Goal: Book appointment/travel/reservation

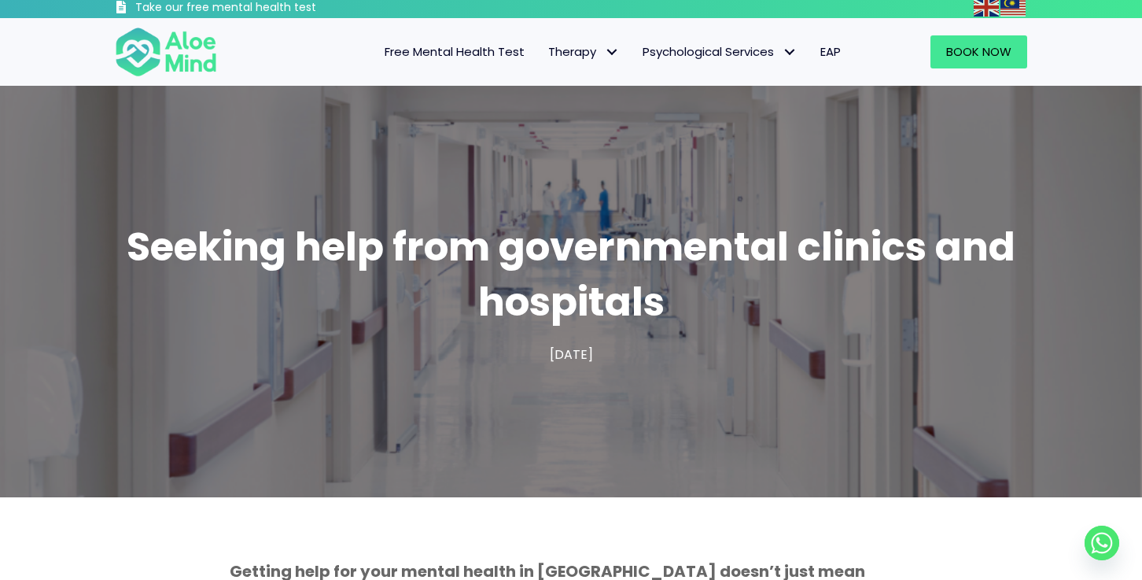
scroll to position [5, 0]
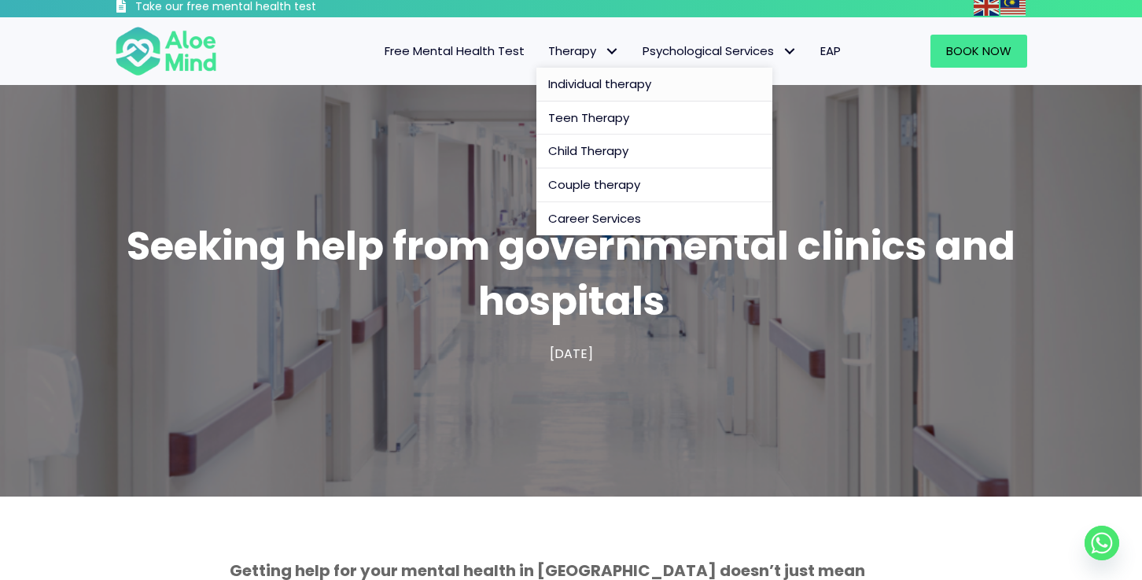
click at [609, 81] on span "Individual therapy" at bounding box center [599, 84] width 103 height 17
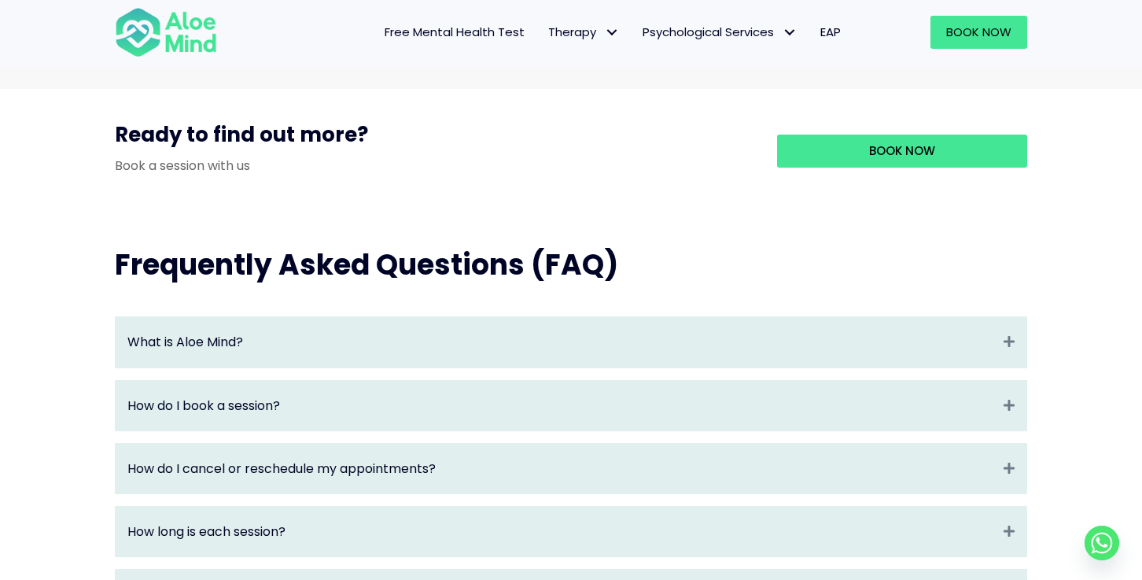
scroll to position [1517, 0]
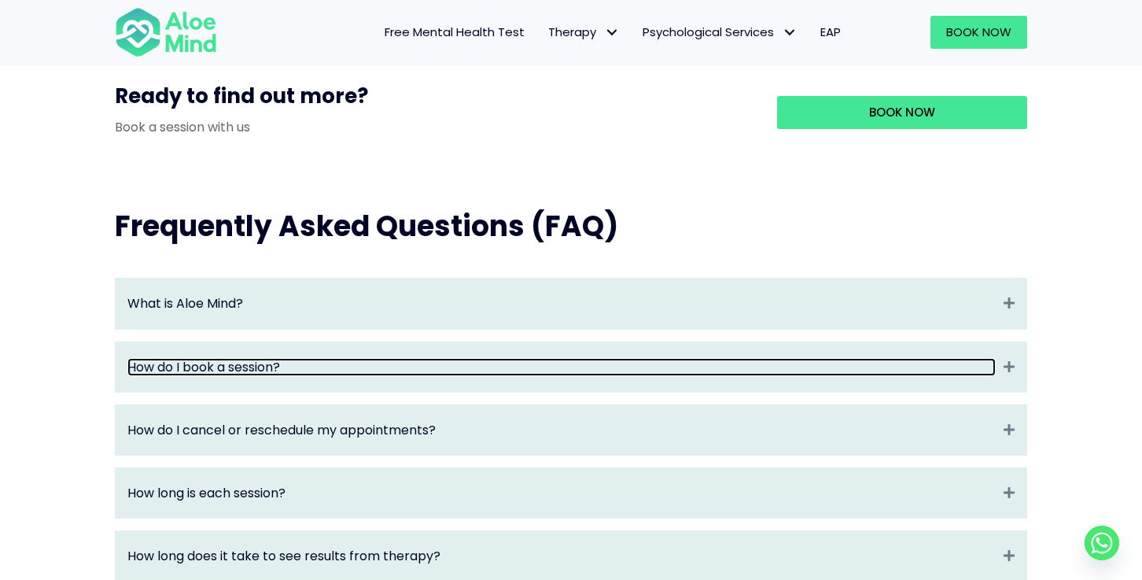
click at [585, 376] on link "How do I book a session?" at bounding box center [561, 367] width 869 height 18
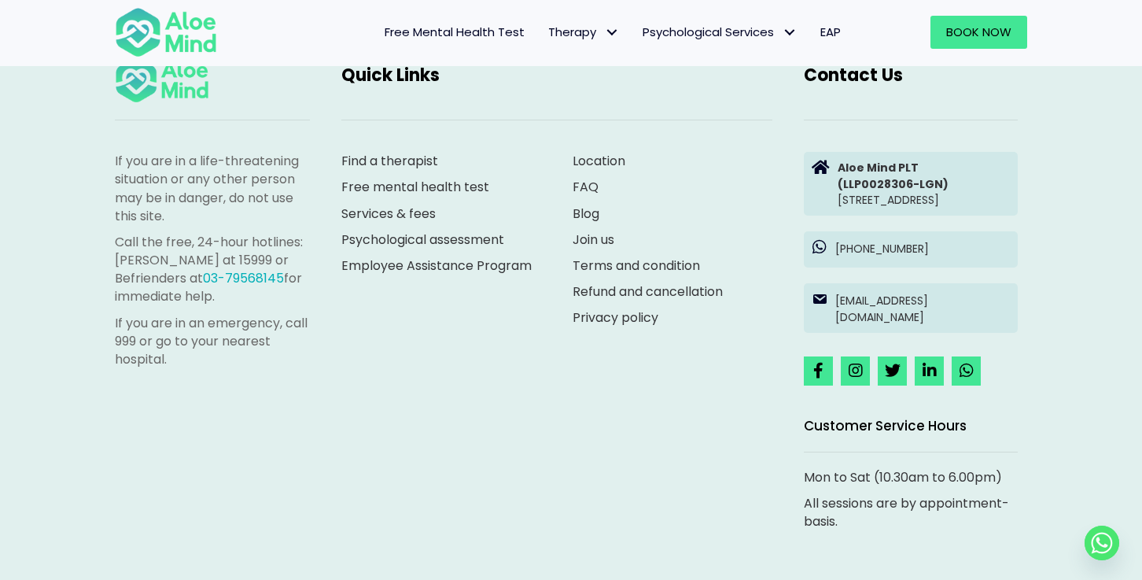
scroll to position [2801, 0]
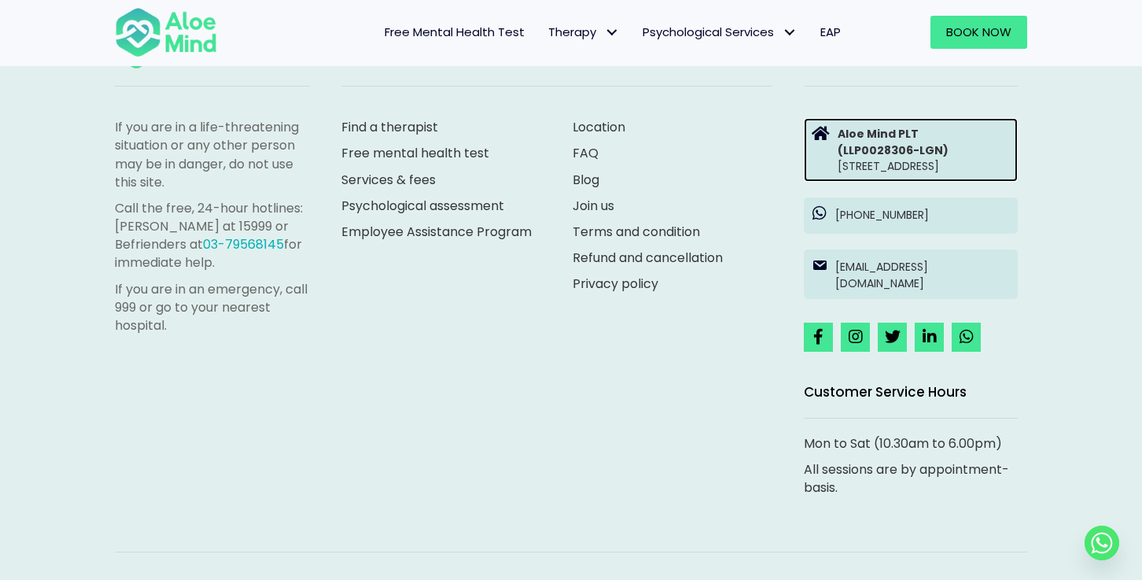
click at [938, 174] on p "Aloe Mind PLT (LLP0028306-LGN) [STREET_ADDRESS]" at bounding box center [924, 150] width 172 height 48
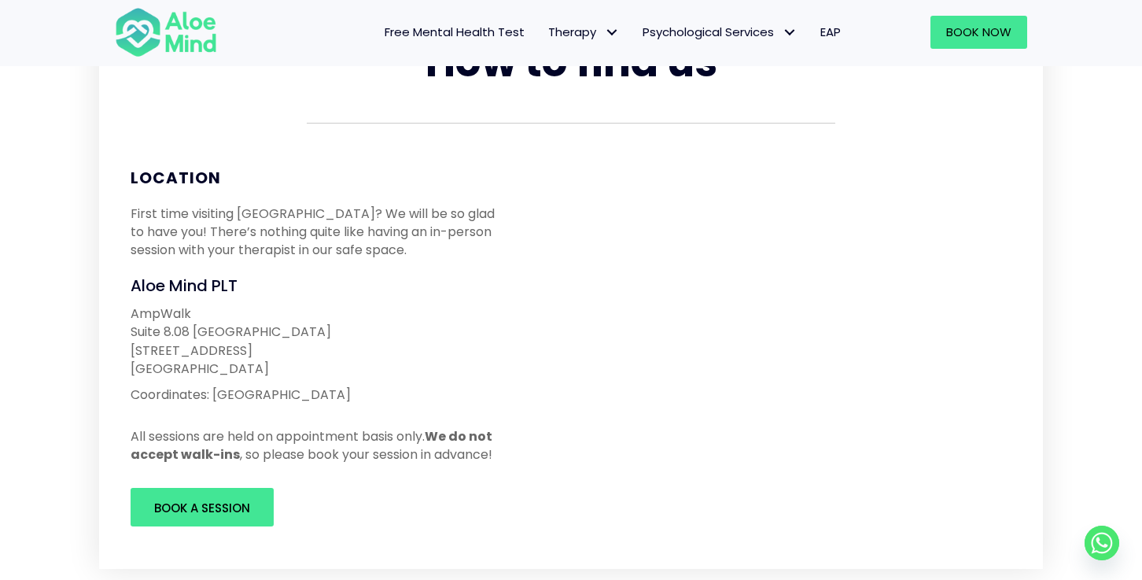
scroll to position [153, 0]
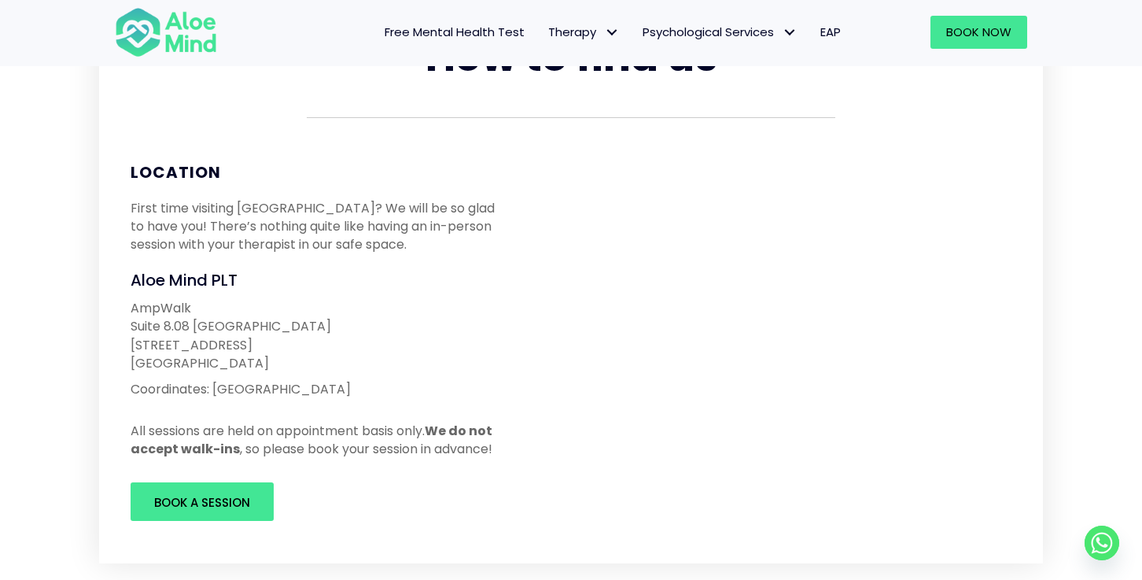
drag, startPoint x: 274, startPoint y: 363, endPoint x: 124, endPoint y: 314, distance: 158.0
click at [124, 314] on div "AmpWalk Suite 8.08 North Block 218 Jalan Ampang 50450 Kuala Lumpur Coordinates:…" at bounding box center [318, 348] width 407 height 115
copy p "AmpWalk Suite 8.08 North Block 218 Jalan Ampang 50450 Kuala Lumpur"
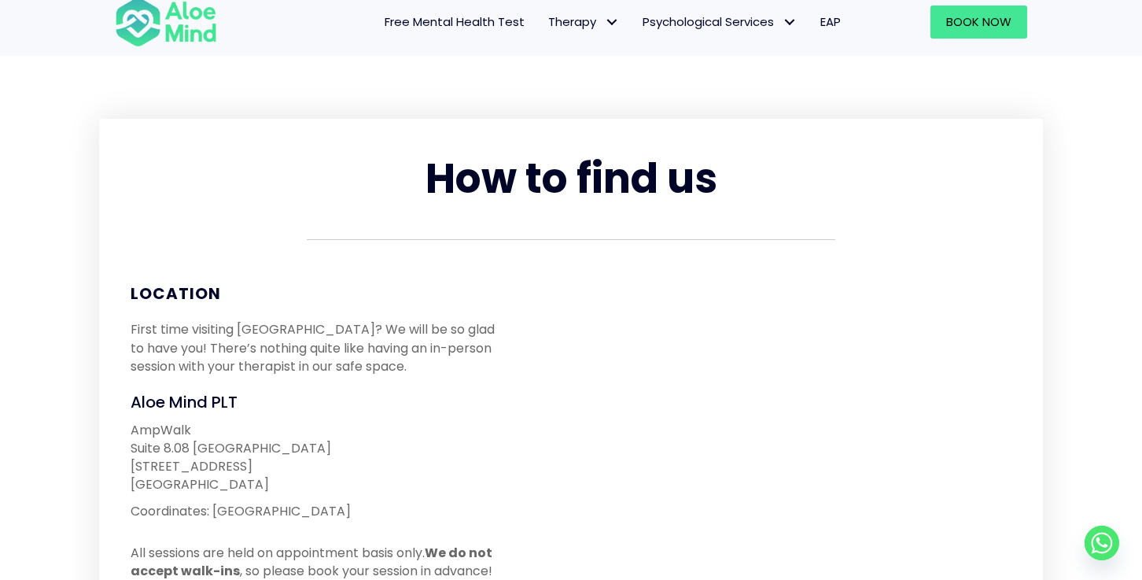
scroll to position [0, 0]
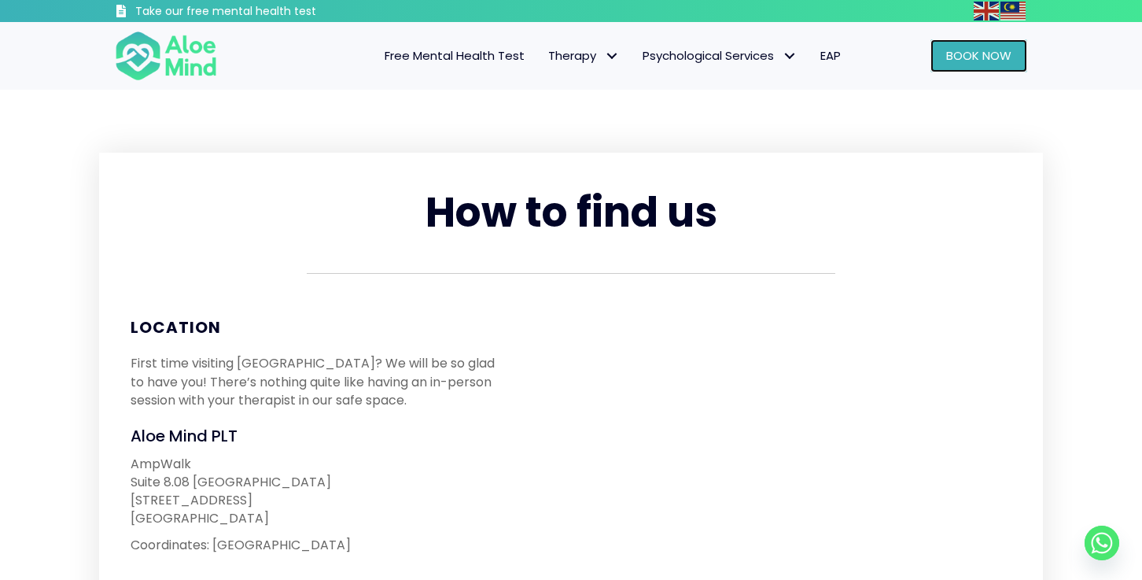
click at [965, 49] on span "Book Now" at bounding box center [979, 55] width 65 height 17
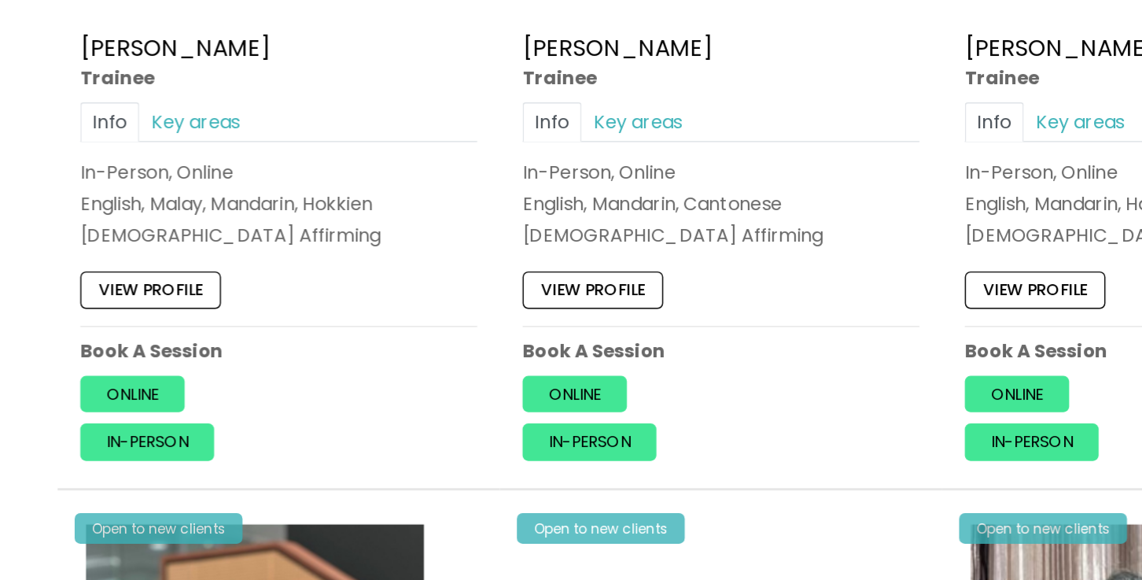
scroll to position [954, 0]
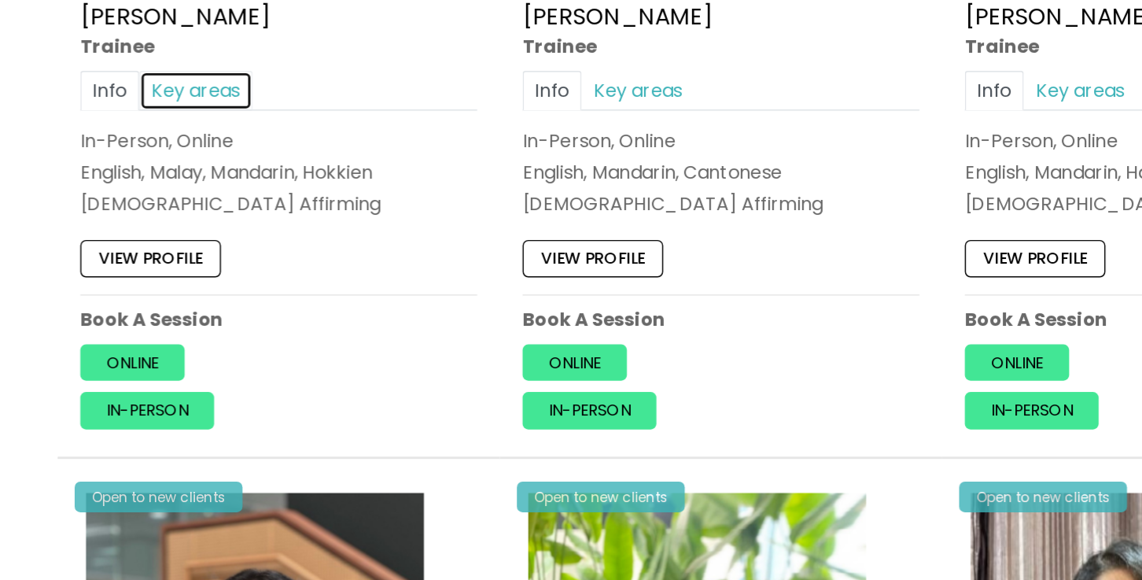
click at [189, 237] on link "Key areas" at bounding box center [207, 241] width 79 height 28
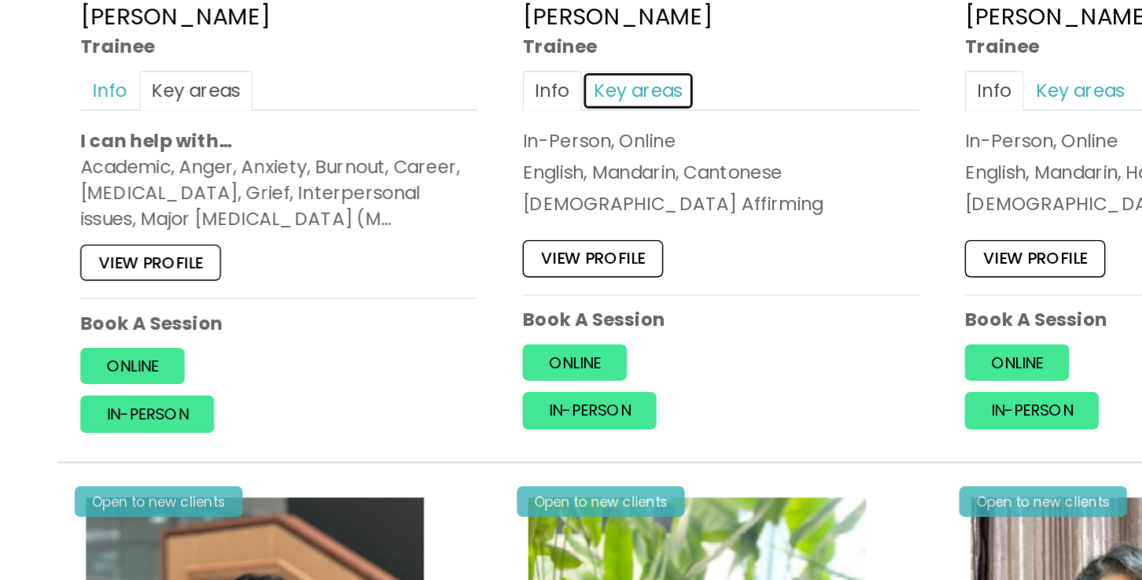
click at [498, 227] on link "Key areas" at bounding box center [513, 241] width 79 height 28
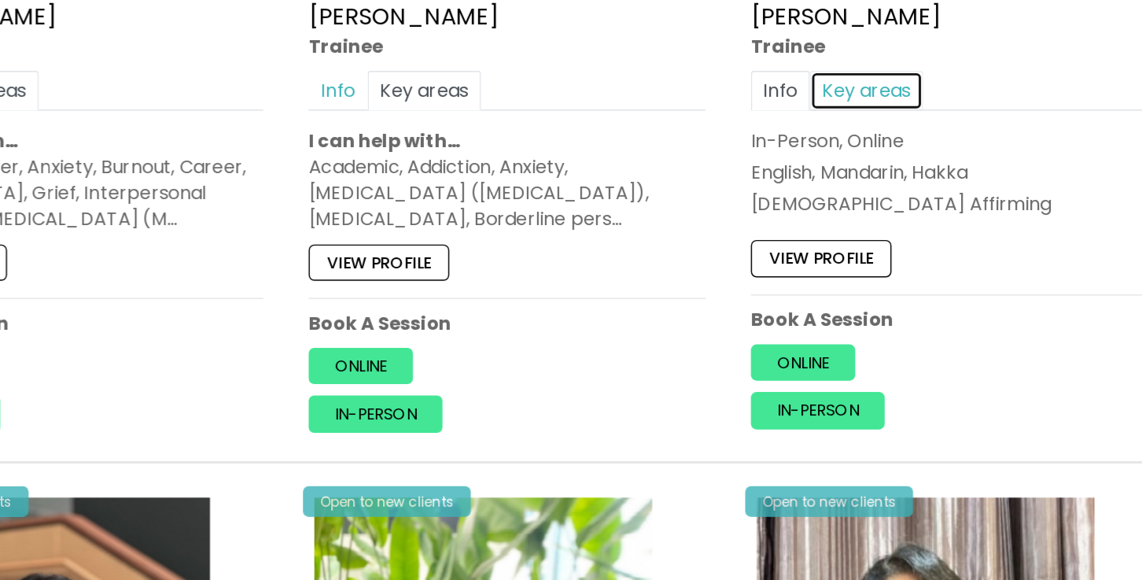
click at [795, 246] on link "Key areas" at bounding box center [820, 241] width 79 height 28
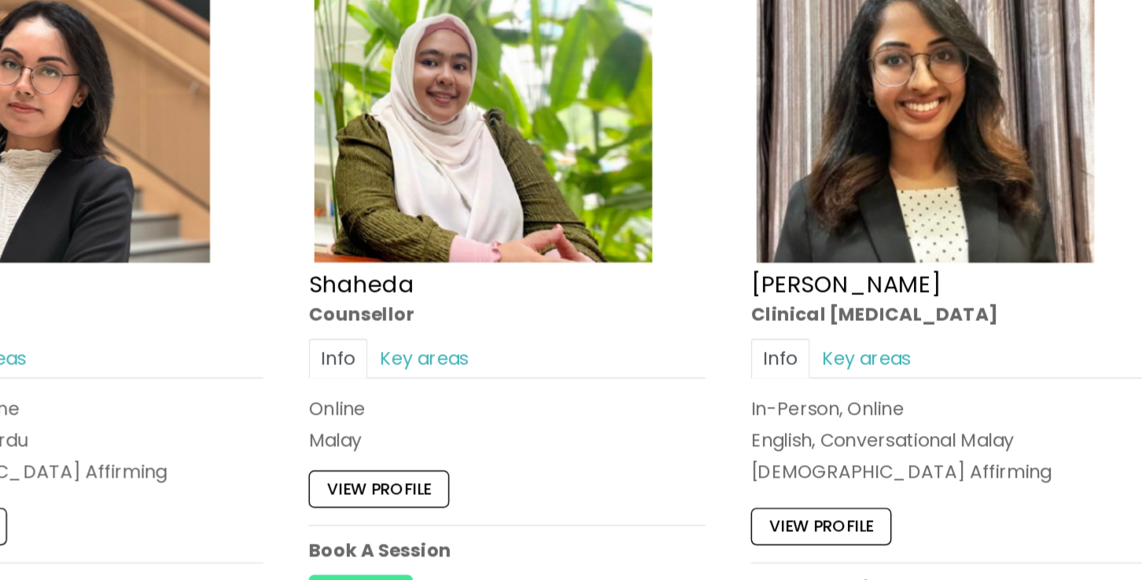
scroll to position [1371, 0]
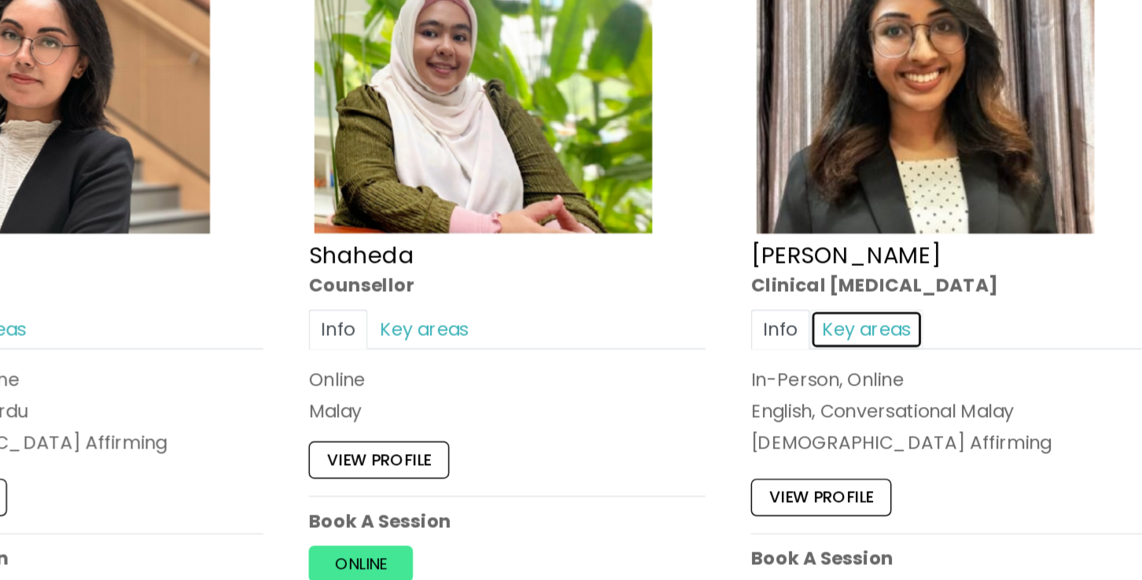
click at [809, 404] on link "Key areas" at bounding box center [820, 406] width 79 height 28
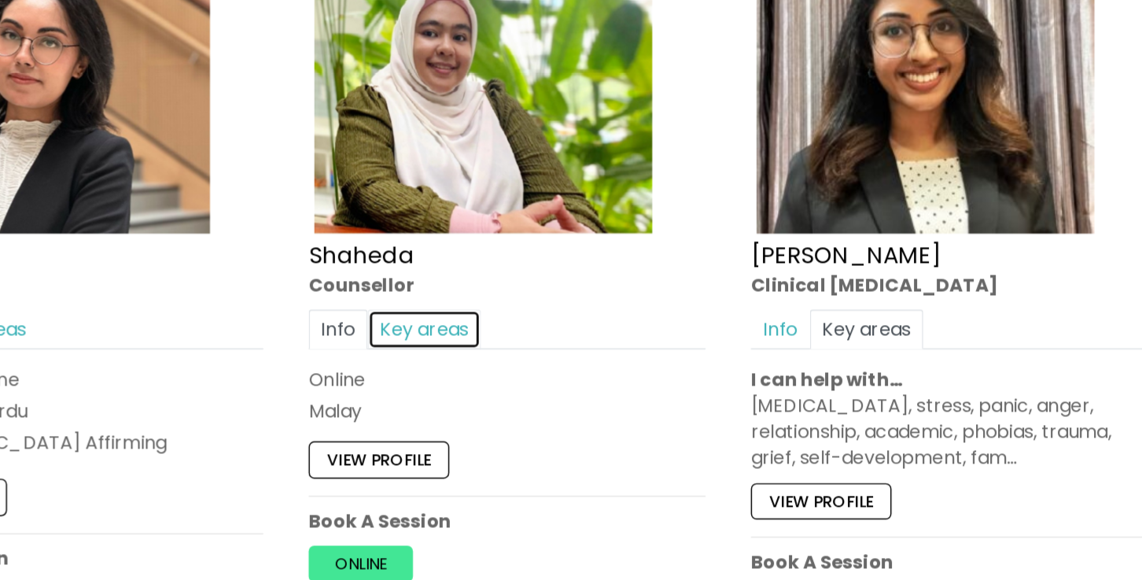
click at [530, 410] on link "Key areas" at bounding box center [513, 406] width 79 height 28
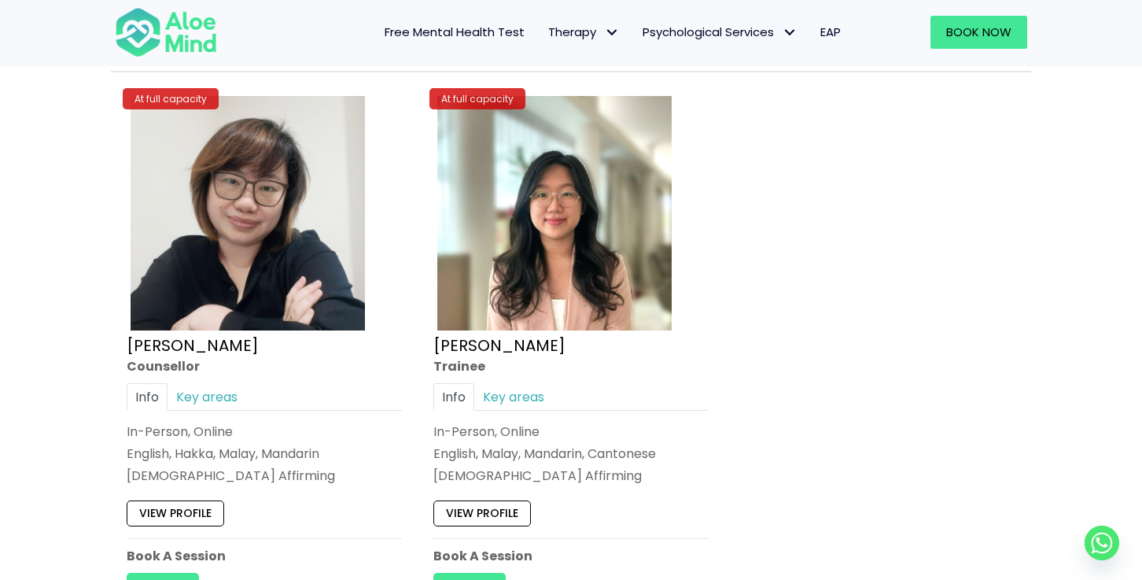
scroll to position [7207, 0]
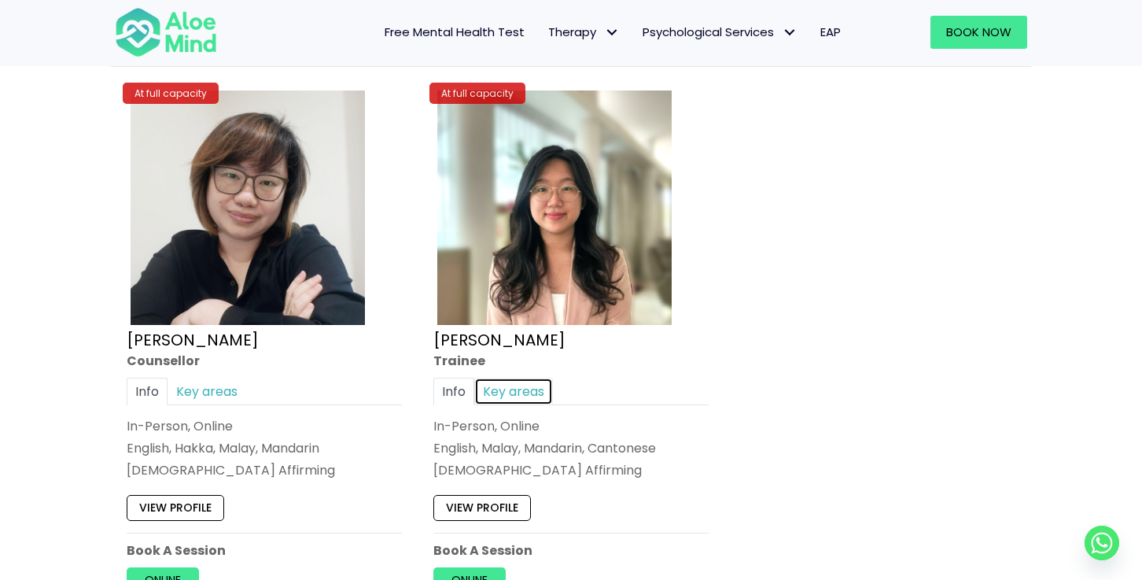
click at [515, 393] on link "Key areas" at bounding box center [513, 392] width 79 height 28
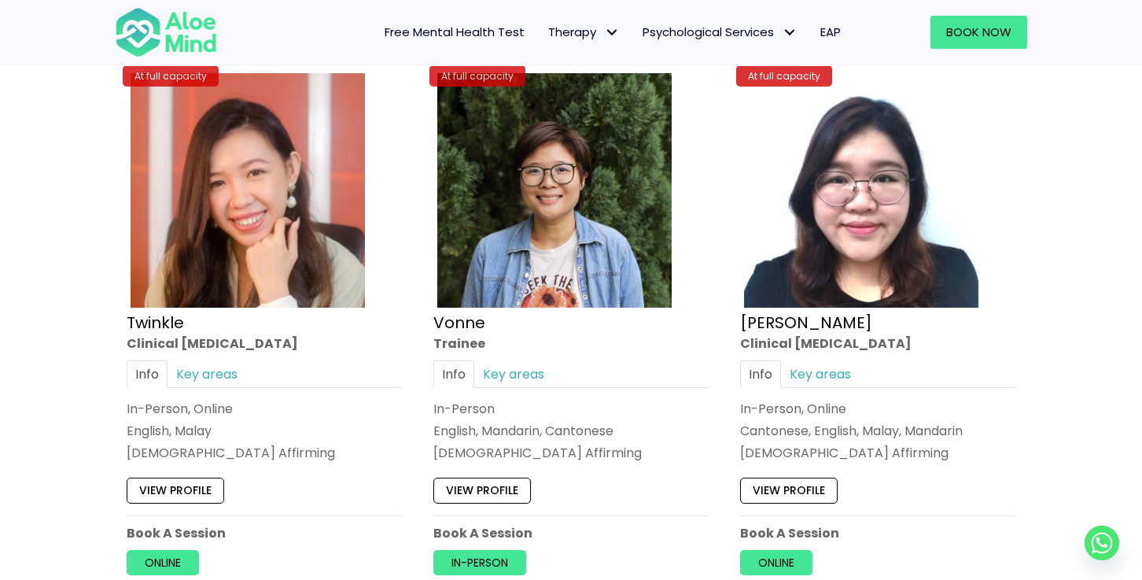
scroll to position [6633, 0]
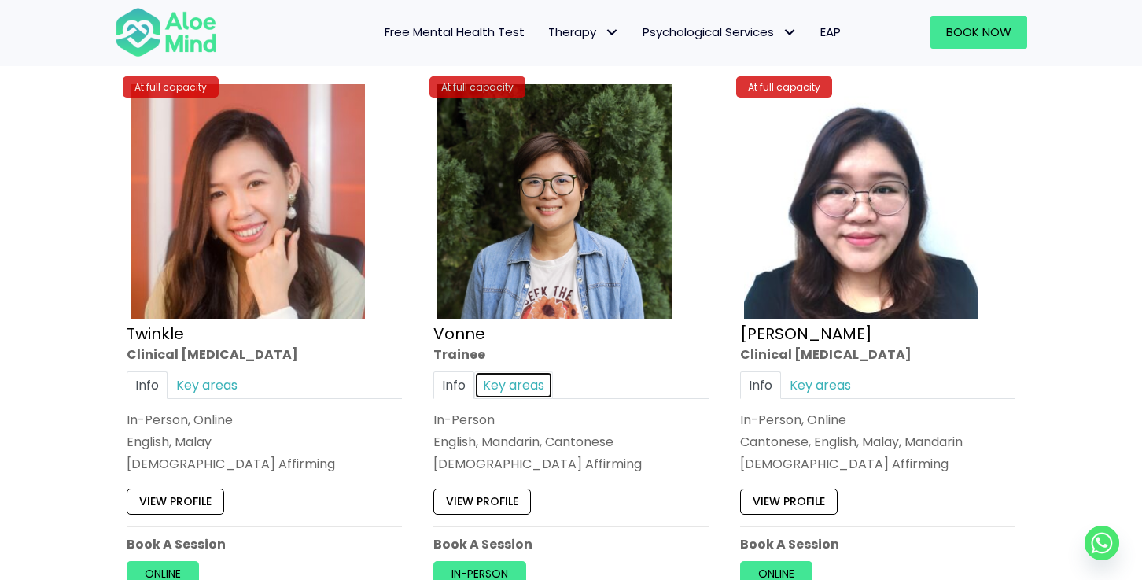
click at [510, 387] on link "Key areas" at bounding box center [513, 385] width 79 height 28
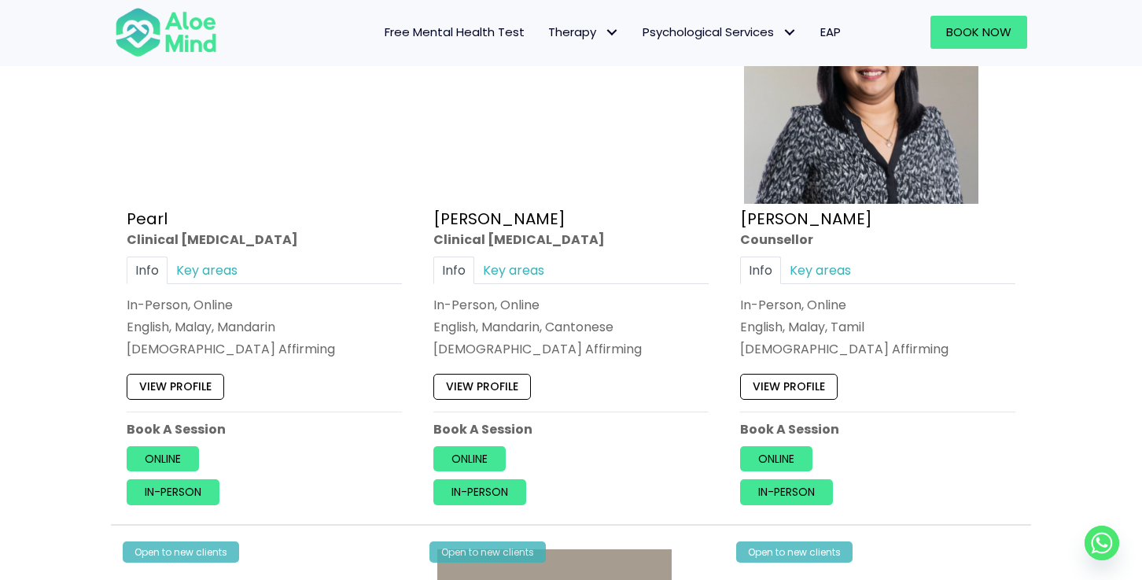
scroll to position [4268, 0]
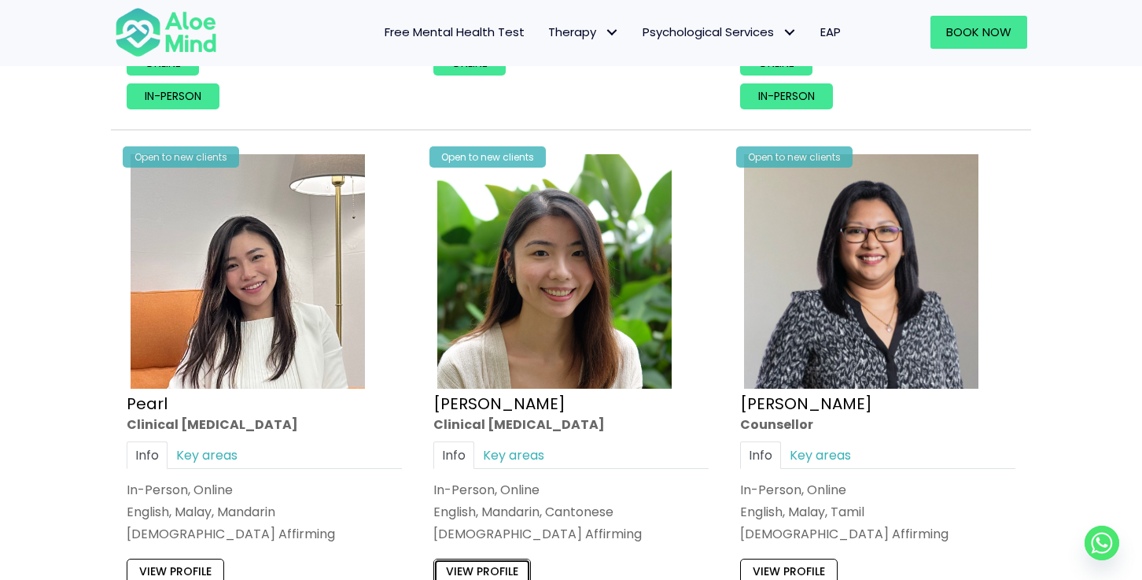
click at [504, 572] on link "View profile" at bounding box center [483, 571] width 98 height 25
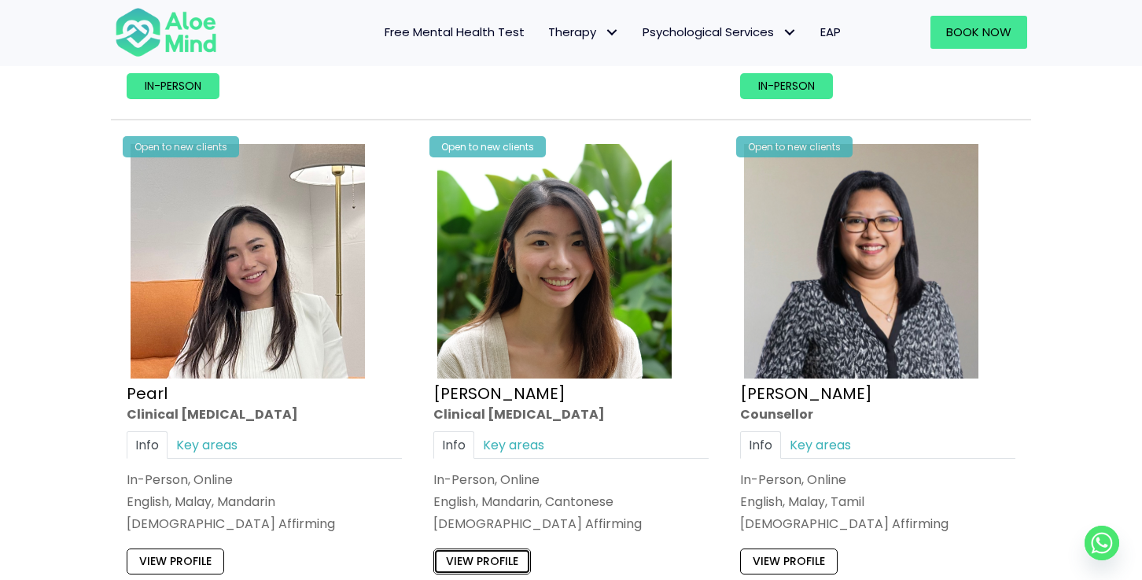
scroll to position [4280, 0]
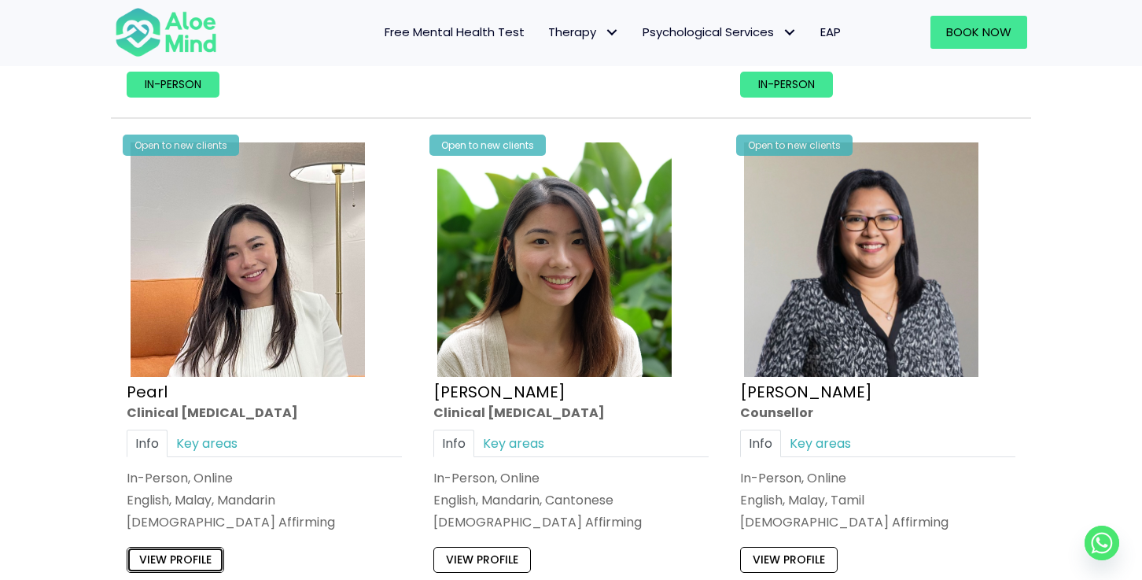
click at [197, 555] on link "View profile" at bounding box center [176, 559] width 98 height 25
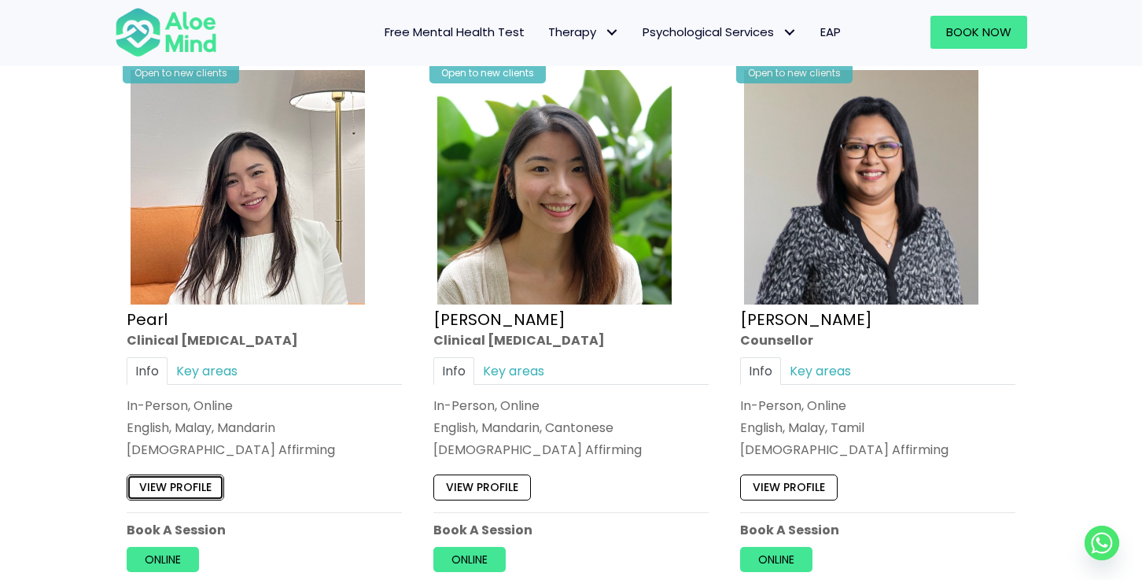
scroll to position [4353, 0]
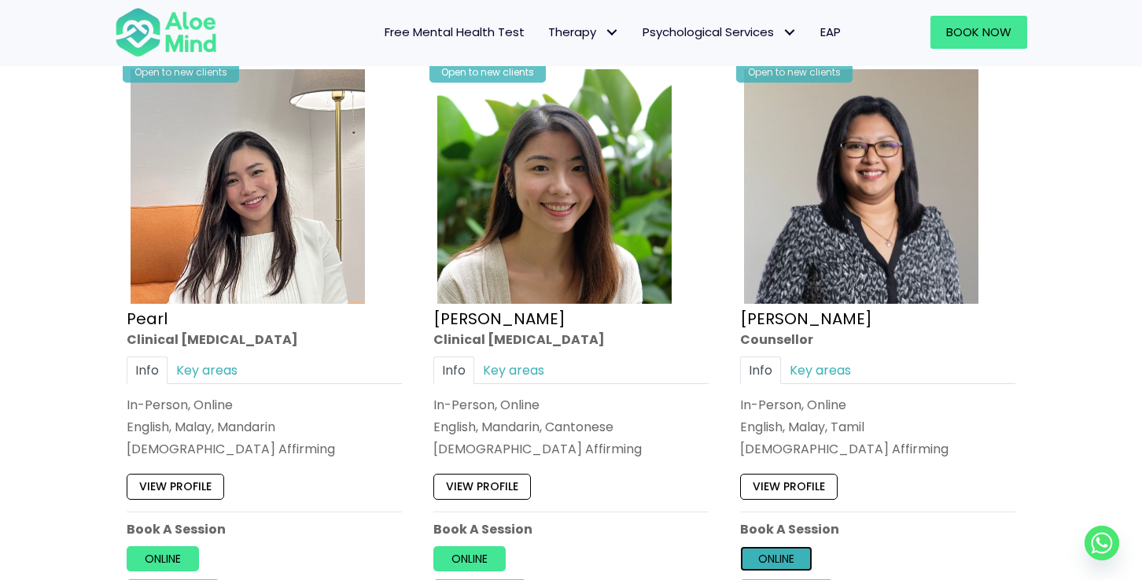
click at [797, 570] on link "Online" at bounding box center [776, 558] width 72 height 25
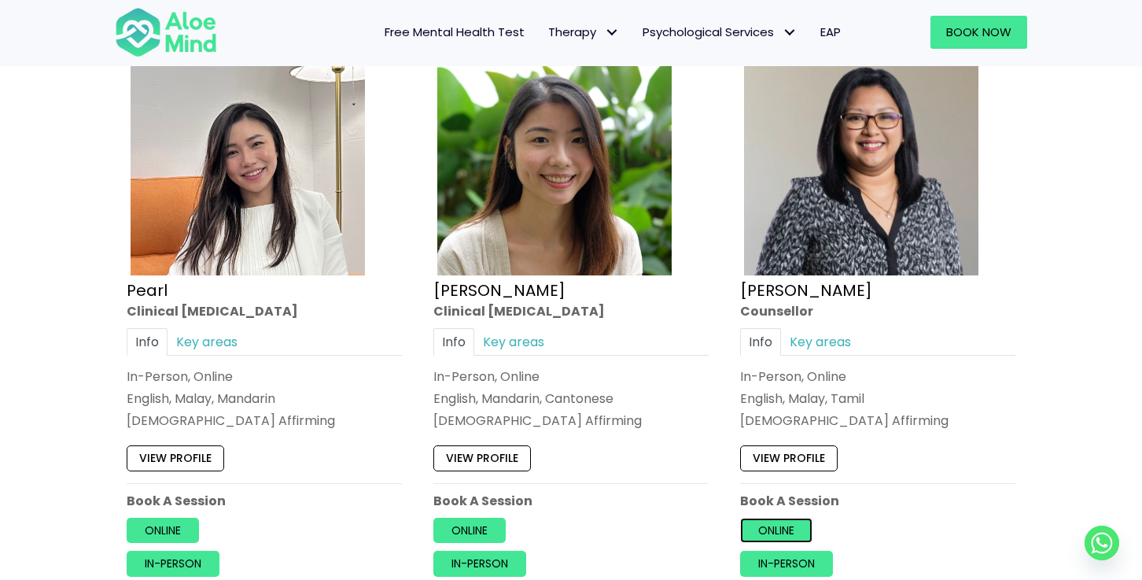
scroll to position [4387, 0]
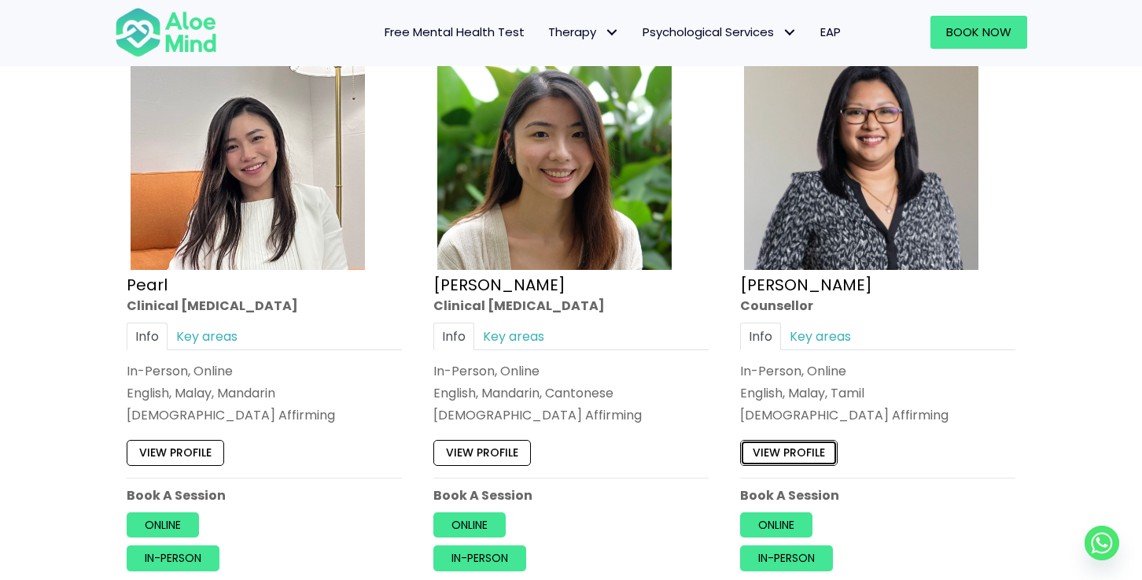
click at [813, 441] on link "View profile" at bounding box center [789, 452] width 98 height 25
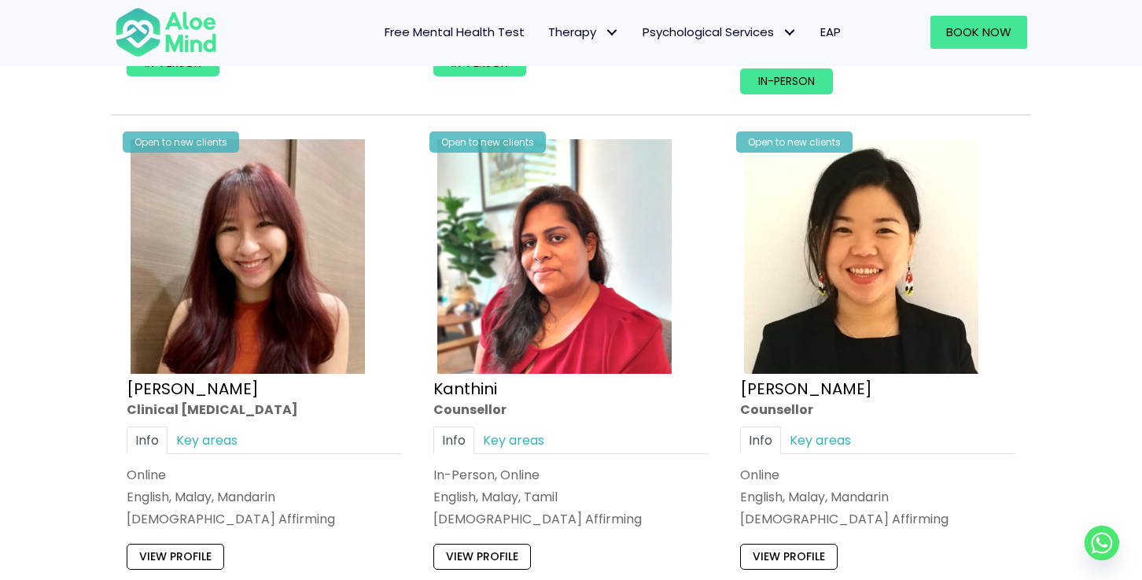
scroll to position [3159, 0]
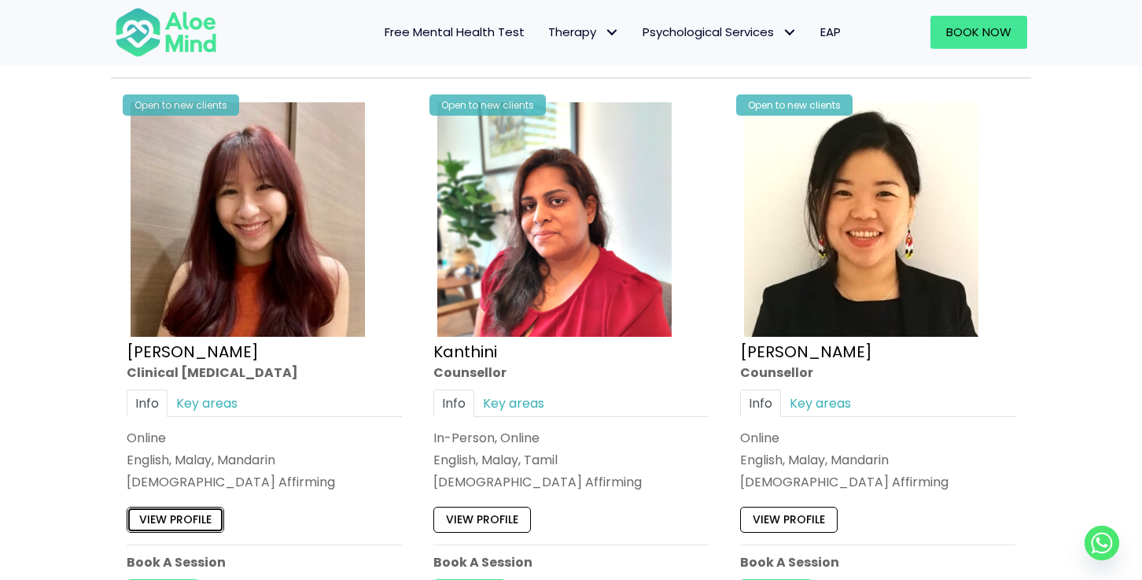
click at [196, 521] on link "View profile" at bounding box center [176, 519] width 98 height 25
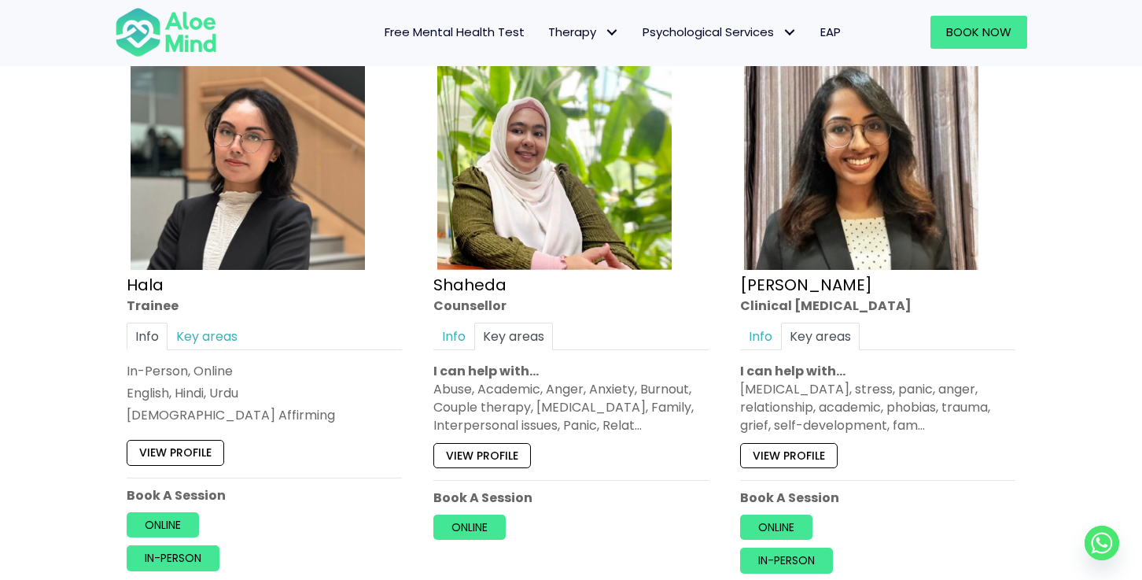
scroll to position [1449, 0]
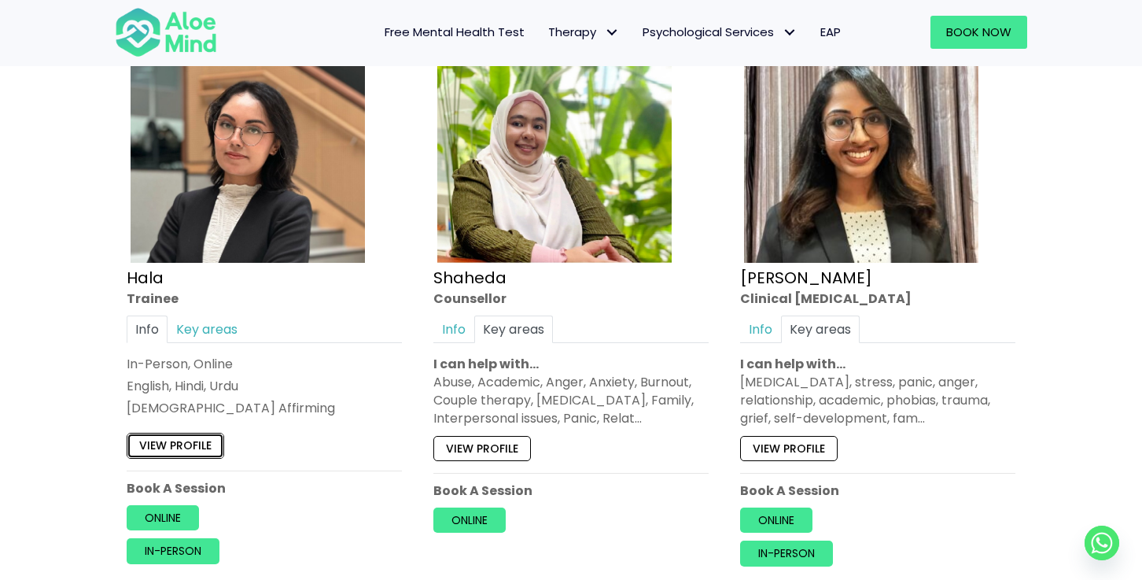
click at [192, 446] on link "View profile" at bounding box center [176, 445] width 98 height 25
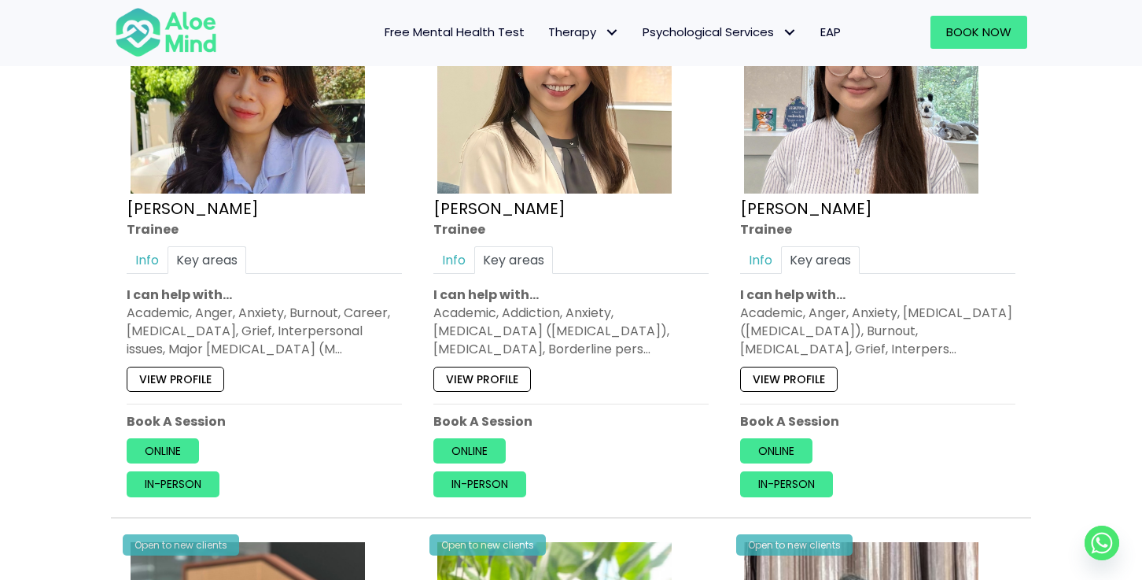
scroll to position [868, 0]
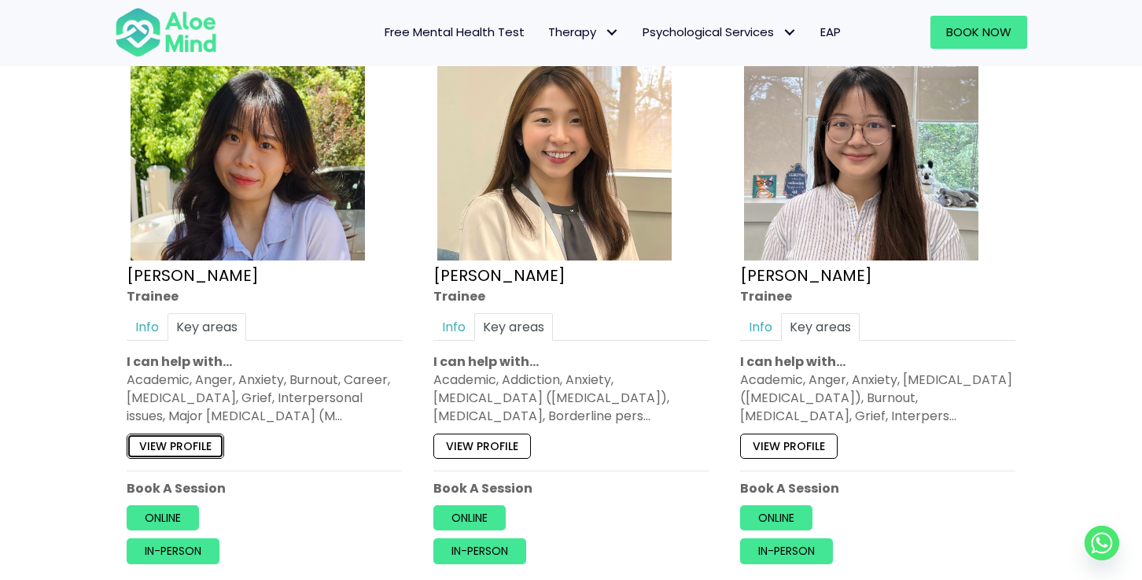
click at [186, 444] on link "View profile" at bounding box center [176, 445] width 98 height 25
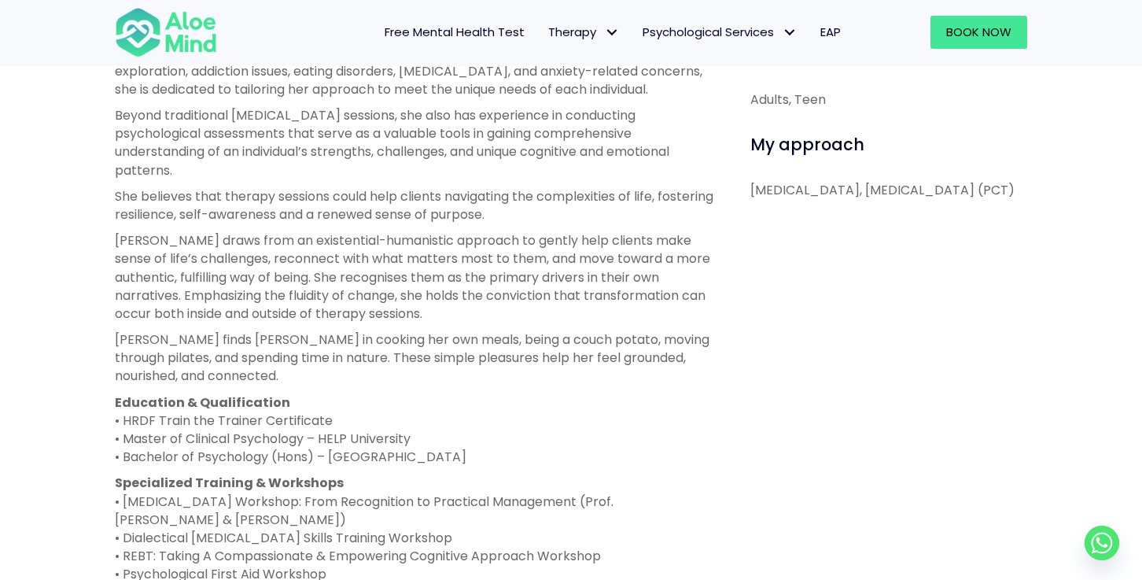
scroll to position [386, 0]
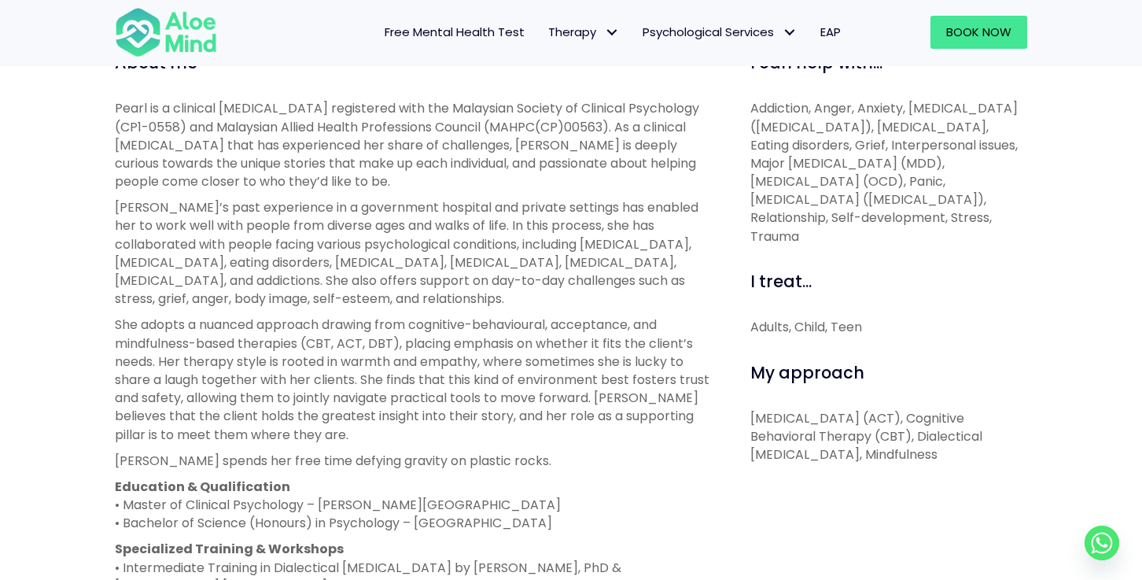
scroll to position [562, 0]
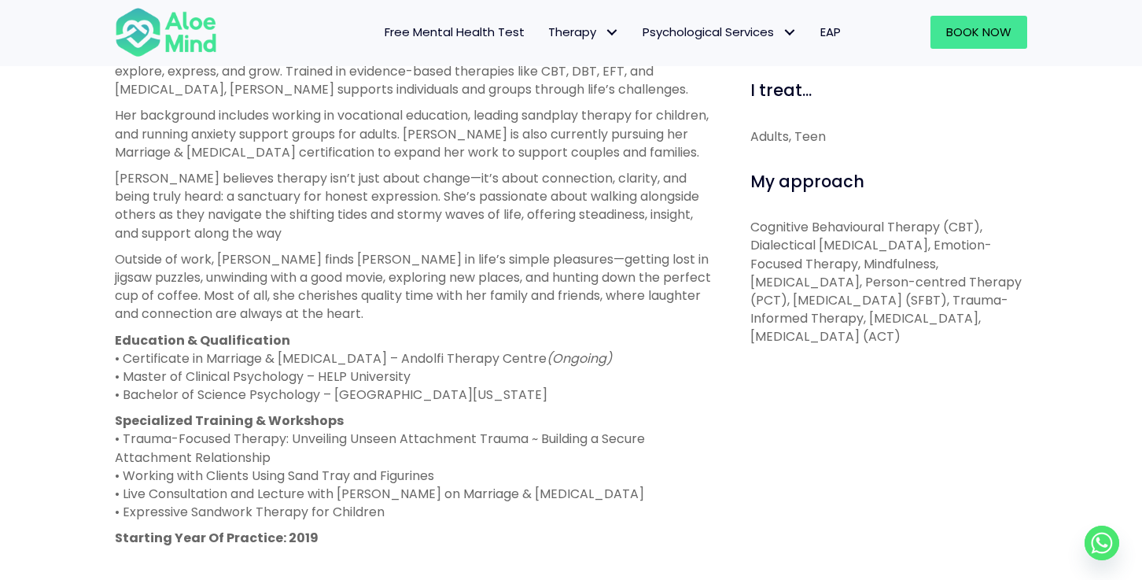
scroll to position [585, 0]
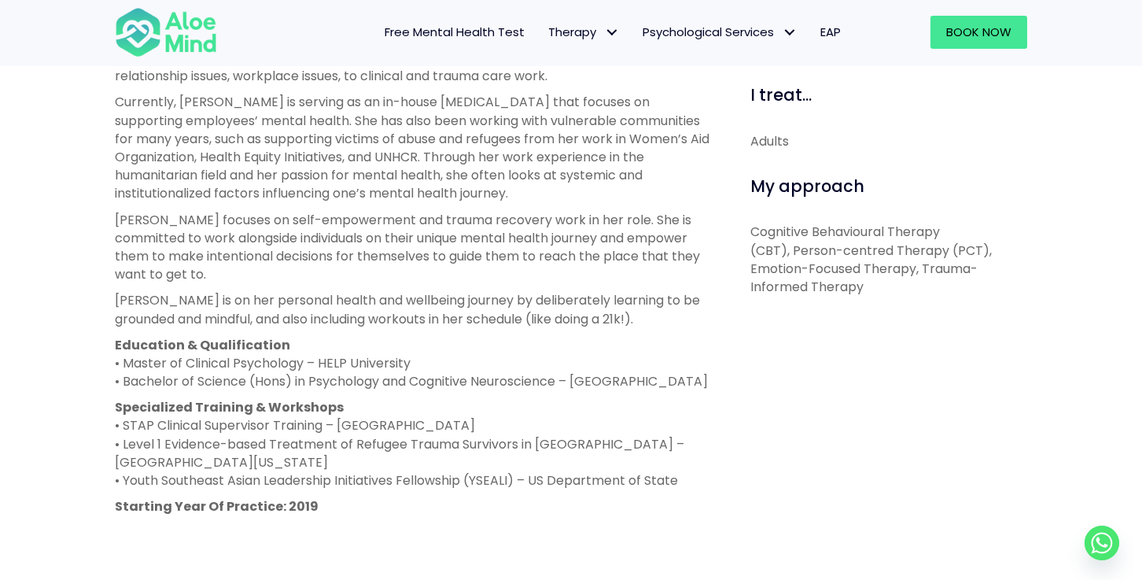
scroll to position [707, 0]
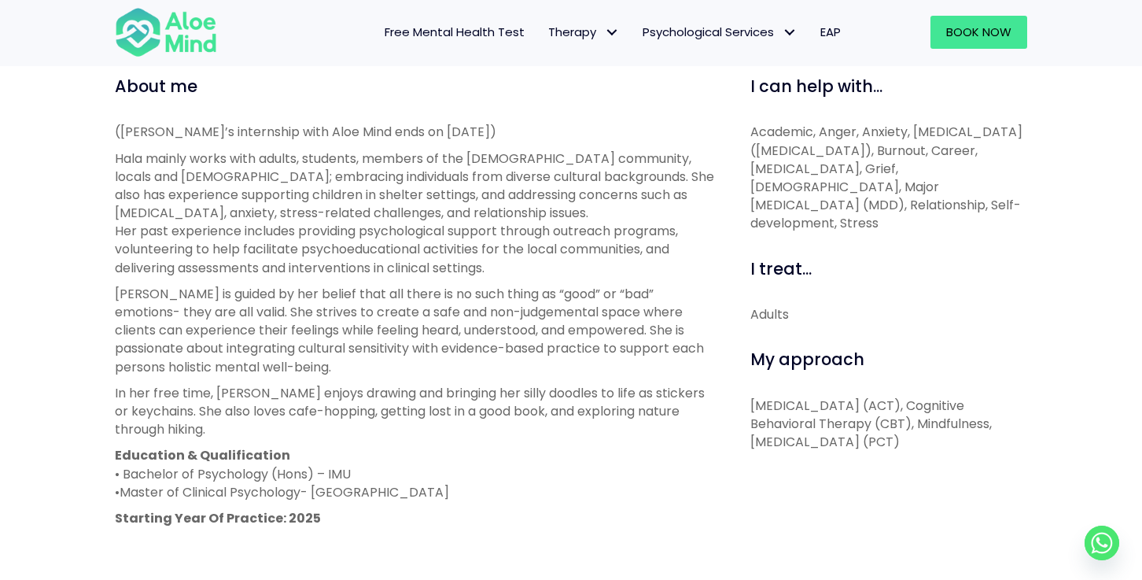
scroll to position [552, 0]
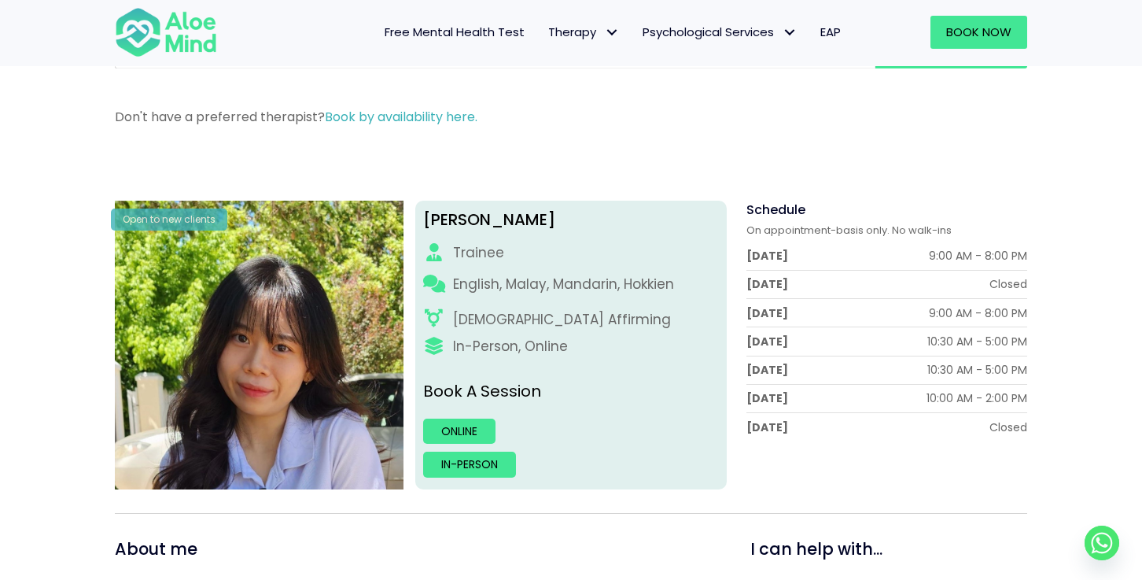
scroll to position [25, 0]
